Goal: Information Seeking & Learning: Check status

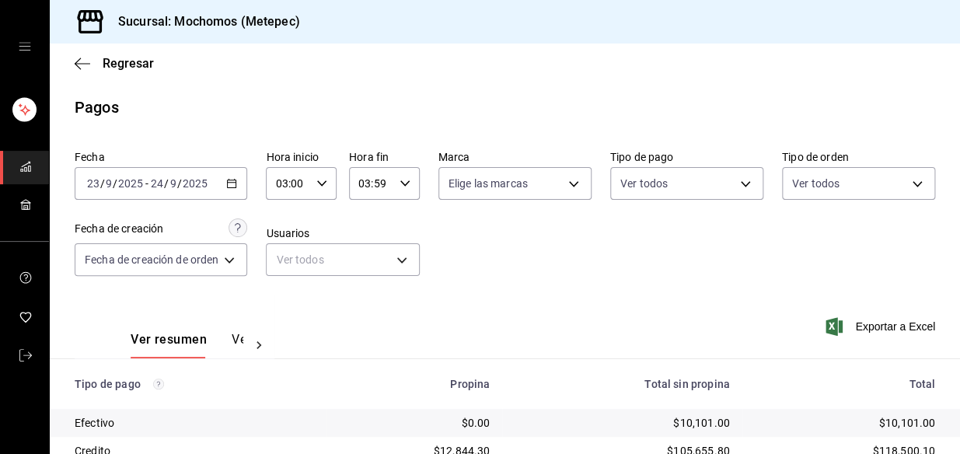
scroll to position [260, 0]
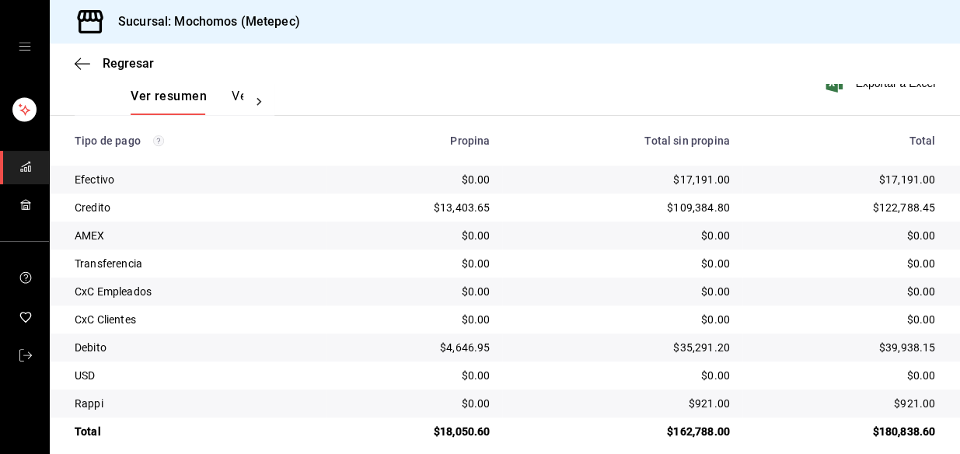
scroll to position [260, 0]
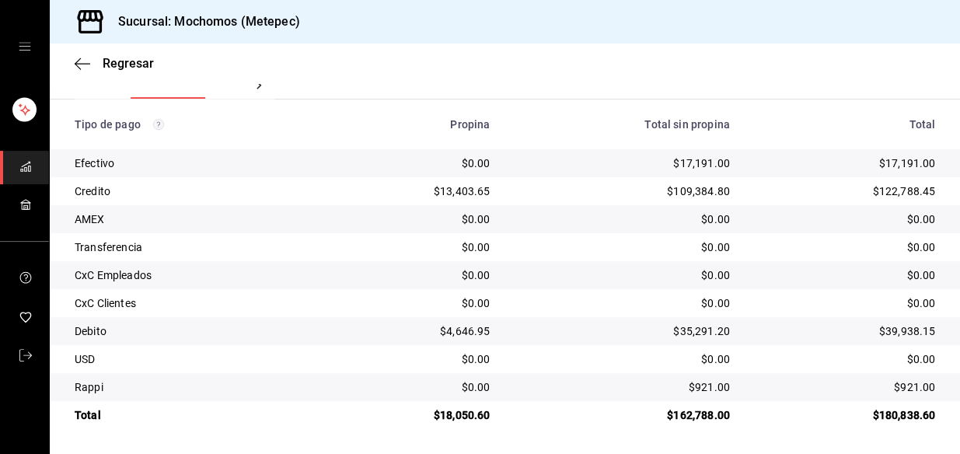
click at [567, 264] on td "$0.00" at bounding box center [621, 275] width 239 height 28
drag, startPoint x: 567, startPoint y: 264, endPoint x: 554, endPoint y: 261, distance: 13.6
click at [564, 264] on td "$0.00" at bounding box center [621, 275] width 239 height 28
click at [267, 188] on div "Credito" at bounding box center [194, 191] width 239 height 16
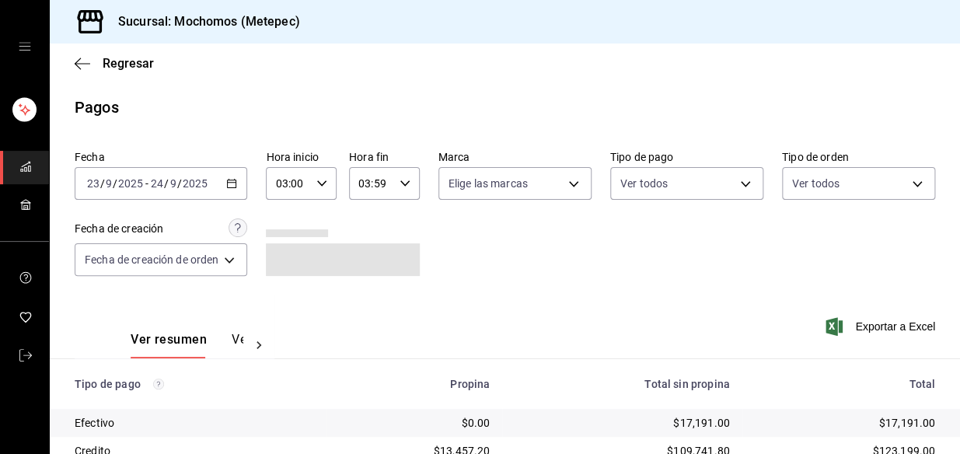
scroll to position [260, 0]
